Goal: Transaction & Acquisition: Download file/media

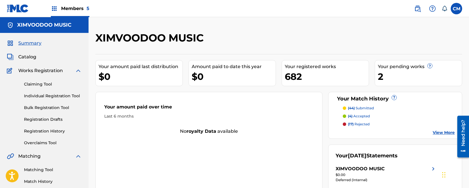
click at [90, 9] on nav "Members 5 CM CM [PERSON_NAME] [EMAIL_ADDRESS][DOMAIN_NAME] Notification Prefere…" at bounding box center [234, 8] width 469 height 17
click at [86, 8] on span "Members 5" at bounding box center [75, 8] width 28 height 7
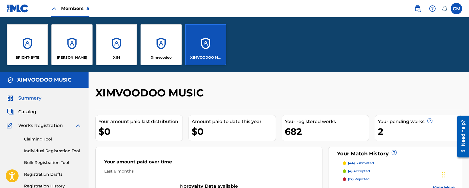
click at [155, 46] on div "Ximvoodoo" at bounding box center [161, 44] width 41 height 41
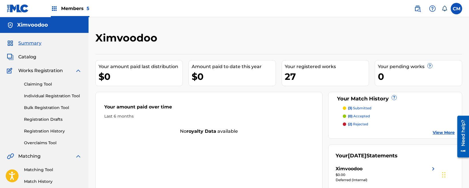
click at [30, 60] on span "Catalog" at bounding box center [27, 56] width 18 height 7
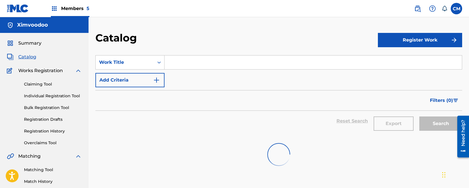
click at [29, 57] on span "Catalog" at bounding box center [27, 56] width 18 height 7
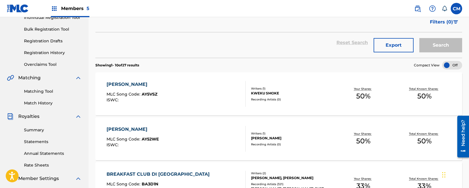
scroll to position [86, 0]
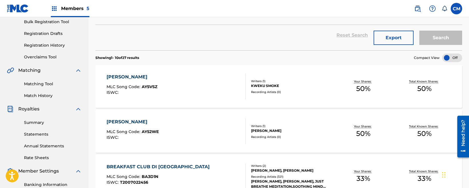
click at [392, 38] on button "Export" at bounding box center [394, 38] width 40 height 14
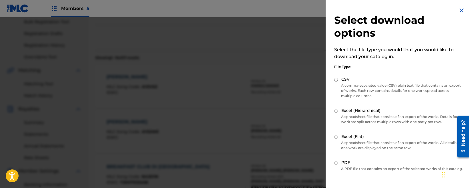
click at [335, 137] on input "Excel (Flat)" at bounding box center [336, 137] width 4 height 4
radio input "true"
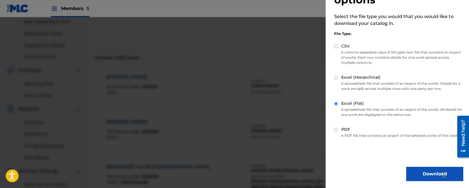
scroll to position [38, 0]
click at [421, 174] on button "Download" at bounding box center [434, 174] width 57 height 14
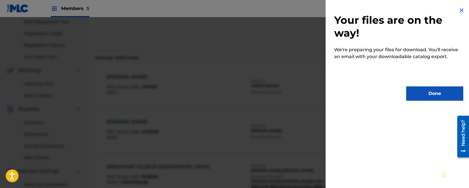
scroll to position [0, 0]
click at [416, 88] on button "Done" at bounding box center [434, 93] width 57 height 14
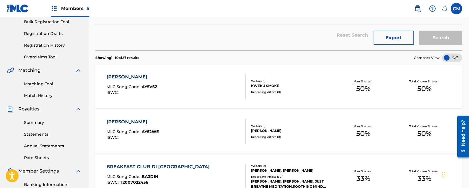
click at [68, 14] on div "Members 5" at bounding box center [70, 8] width 39 height 17
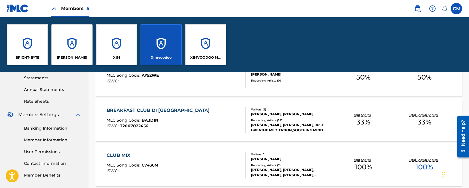
scroll to position [198, 0]
